Goal: Find specific page/section: Find specific page/section

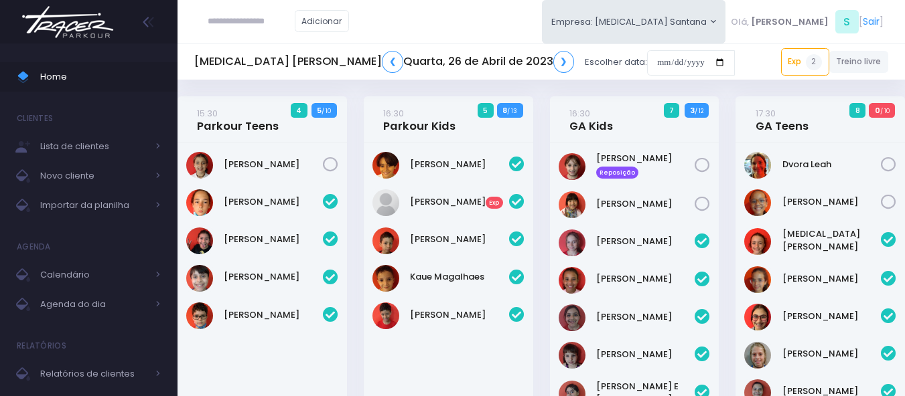
click at [78, 21] on img at bounding box center [68, 22] width 102 height 47
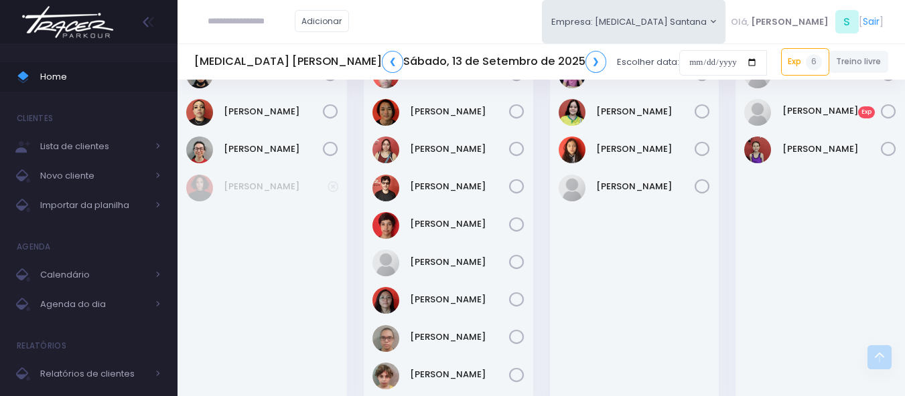
scroll to position [1436, 0]
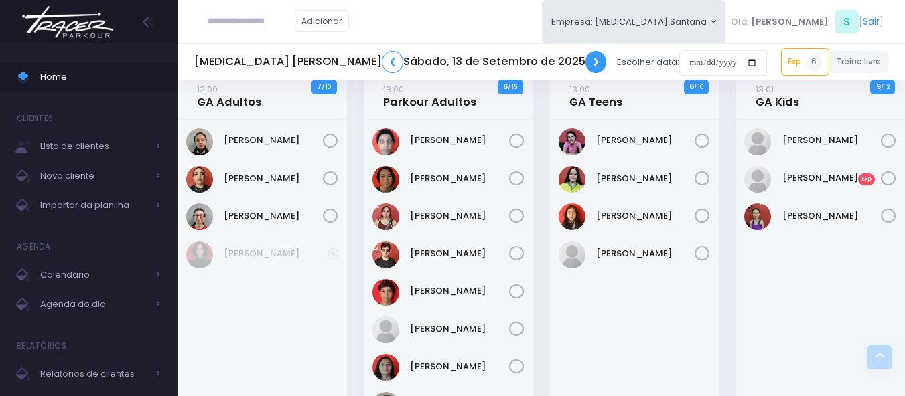
click at [585, 66] on link "❯" at bounding box center [595, 62] width 21 height 22
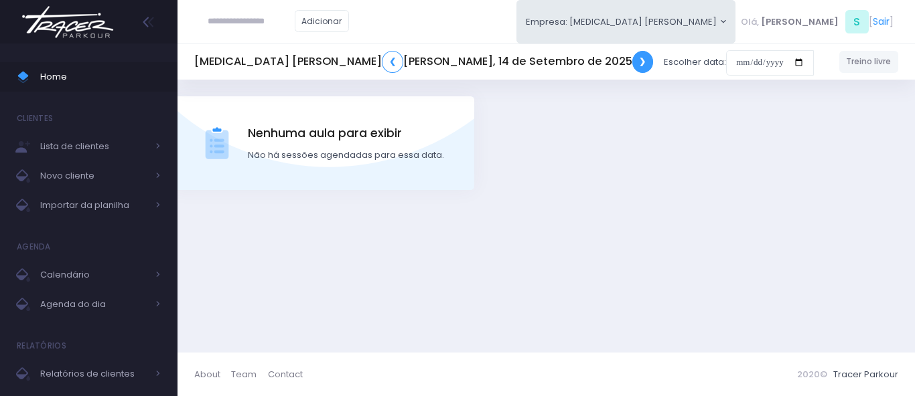
click at [632, 66] on link "❯" at bounding box center [642, 62] width 21 height 22
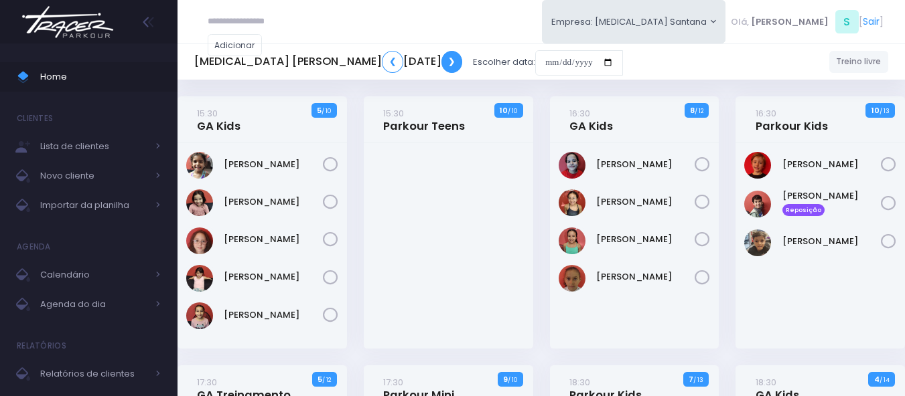
click at [463, 66] on link "❯" at bounding box center [451, 62] width 21 height 22
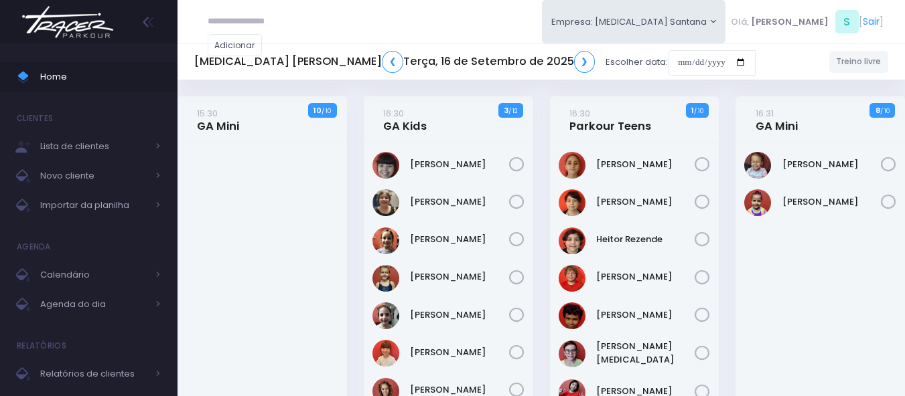
click at [477, 66] on div "T3 Santana ❮ Terça, 16 de Setembro de 2025 ❯ Escolher data:" at bounding box center [474, 62] width 561 height 31
drag, startPoint x: 447, startPoint y: 62, endPoint x: 427, endPoint y: 44, distance: 27.0
click at [441, 55] on h5 "T3 Santana ❮ Terça, 16 de Setembro de 2025 ❯" at bounding box center [394, 62] width 400 height 22
click at [574, 55] on link "❯" at bounding box center [584, 62] width 21 height 22
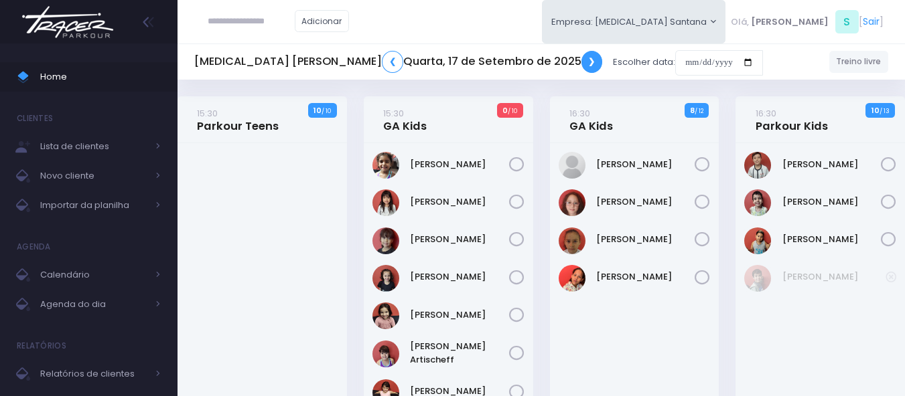
click at [581, 64] on link "❯" at bounding box center [591, 62] width 21 height 22
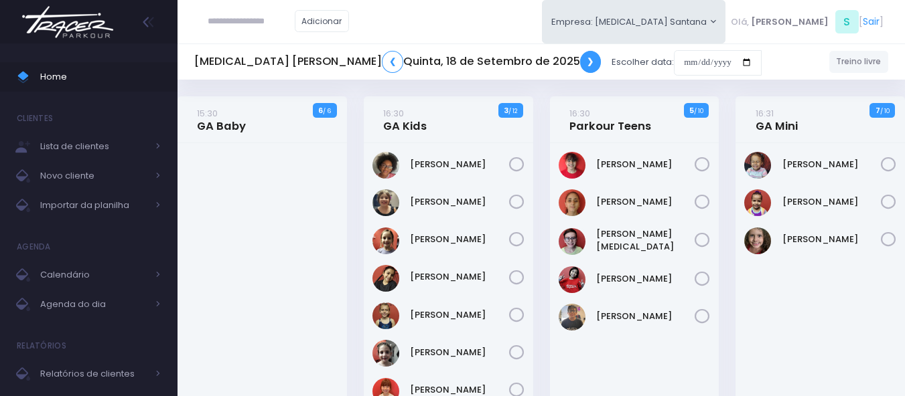
click at [580, 64] on link "❯" at bounding box center [590, 62] width 21 height 22
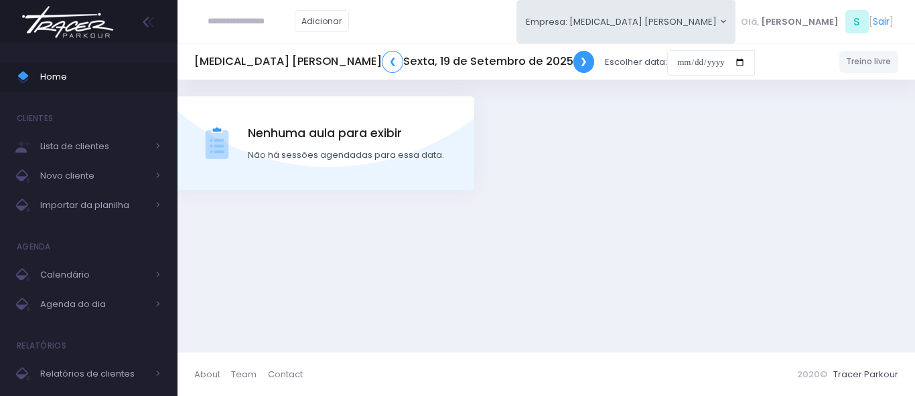
click at [573, 64] on link "❯" at bounding box center [583, 62] width 21 height 22
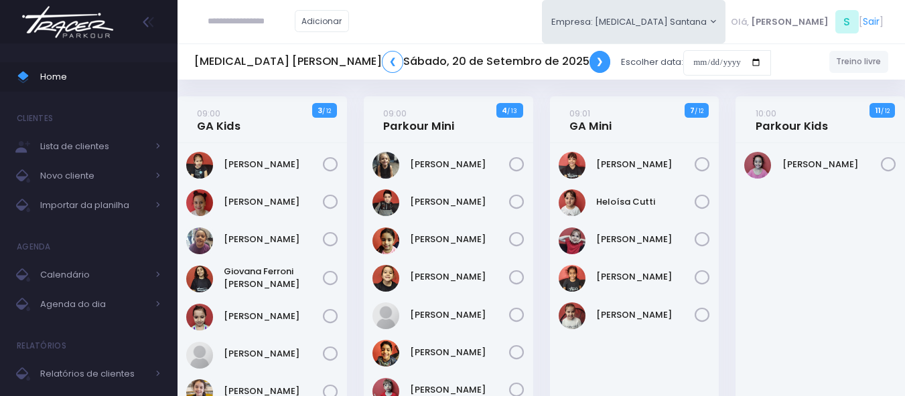
click at [589, 59] on link "❯" at bounding box center [599, 62] width 21 height 22
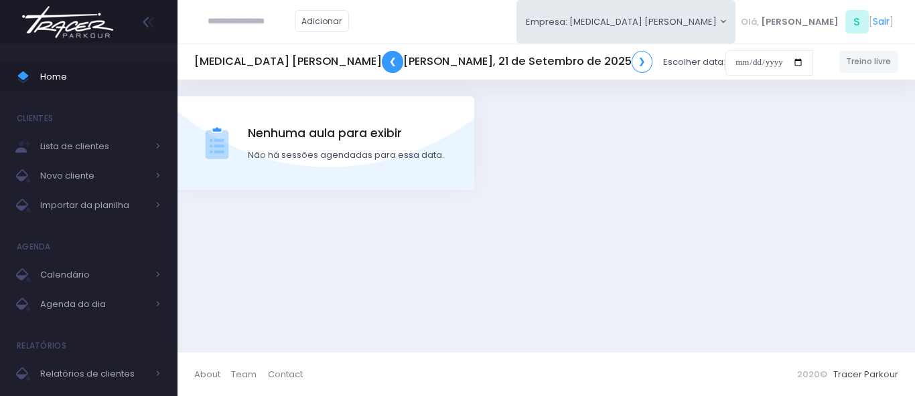
click at [382, 66] on link "❮" at bounding box center [392, 62] width 21 height 22
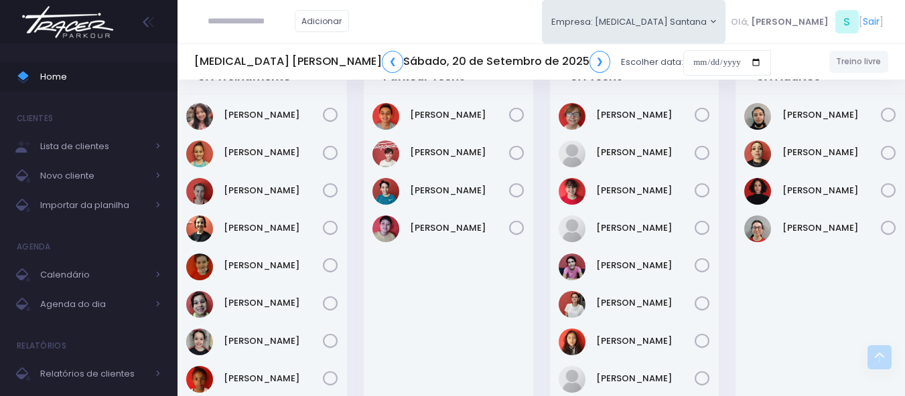
scroll to position [986, 0]
